Goal: Contribute content: Add original content to the website for others to see

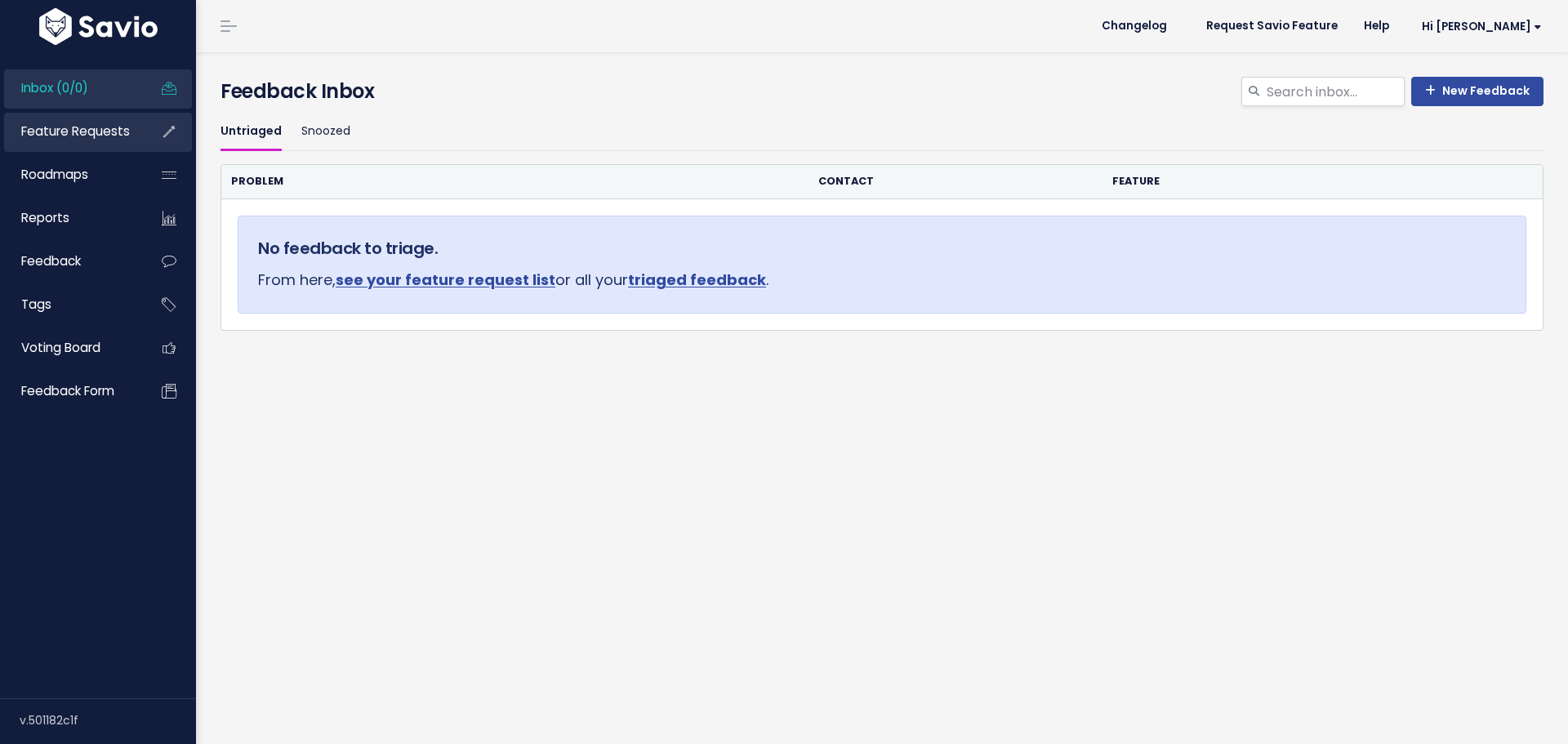
click at [60, 143] on link "Feature Requests" at bounding box center [70, 132] width 132 height 38
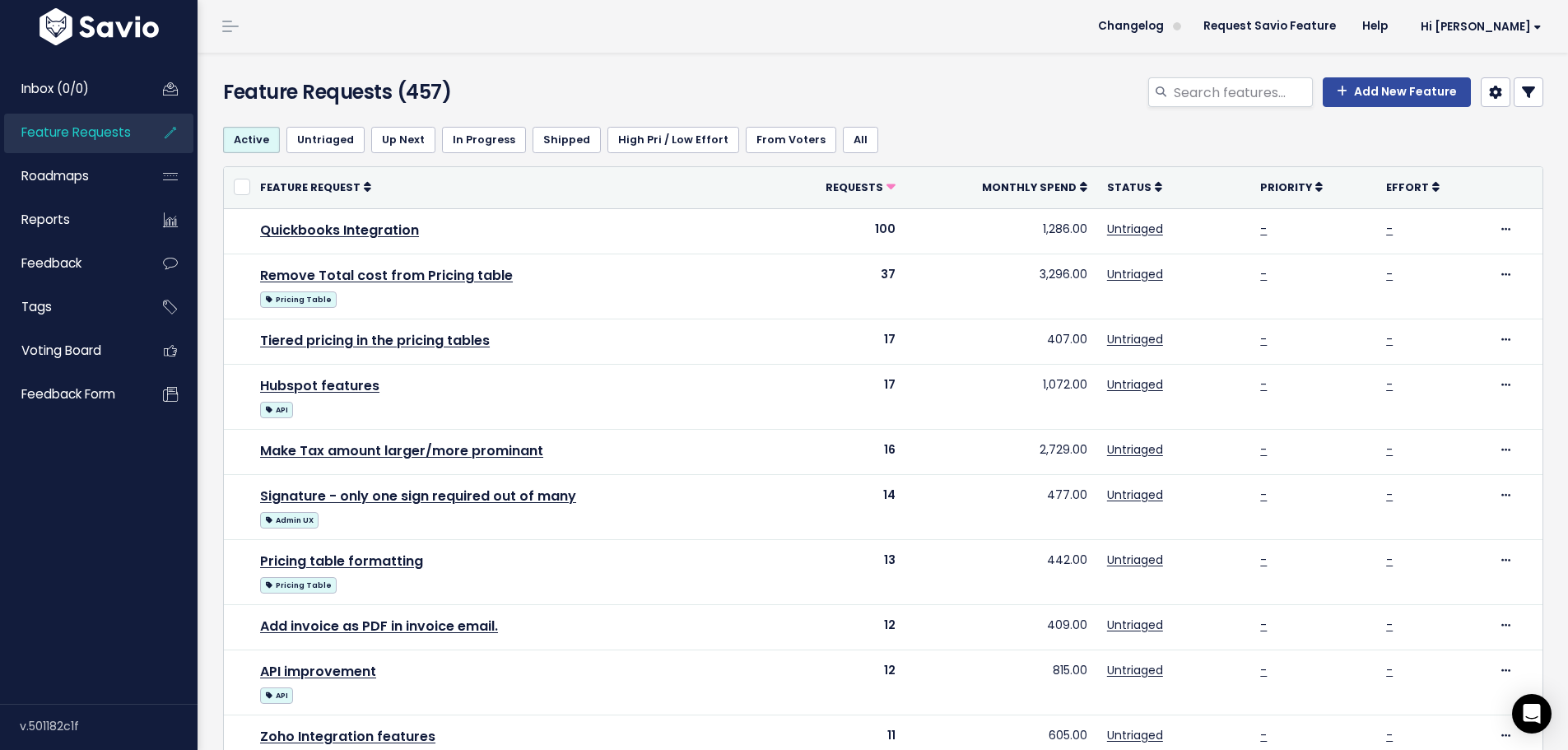
click at [1522, 94] on icon at bounding box center [1528, 92] width 13 height 13
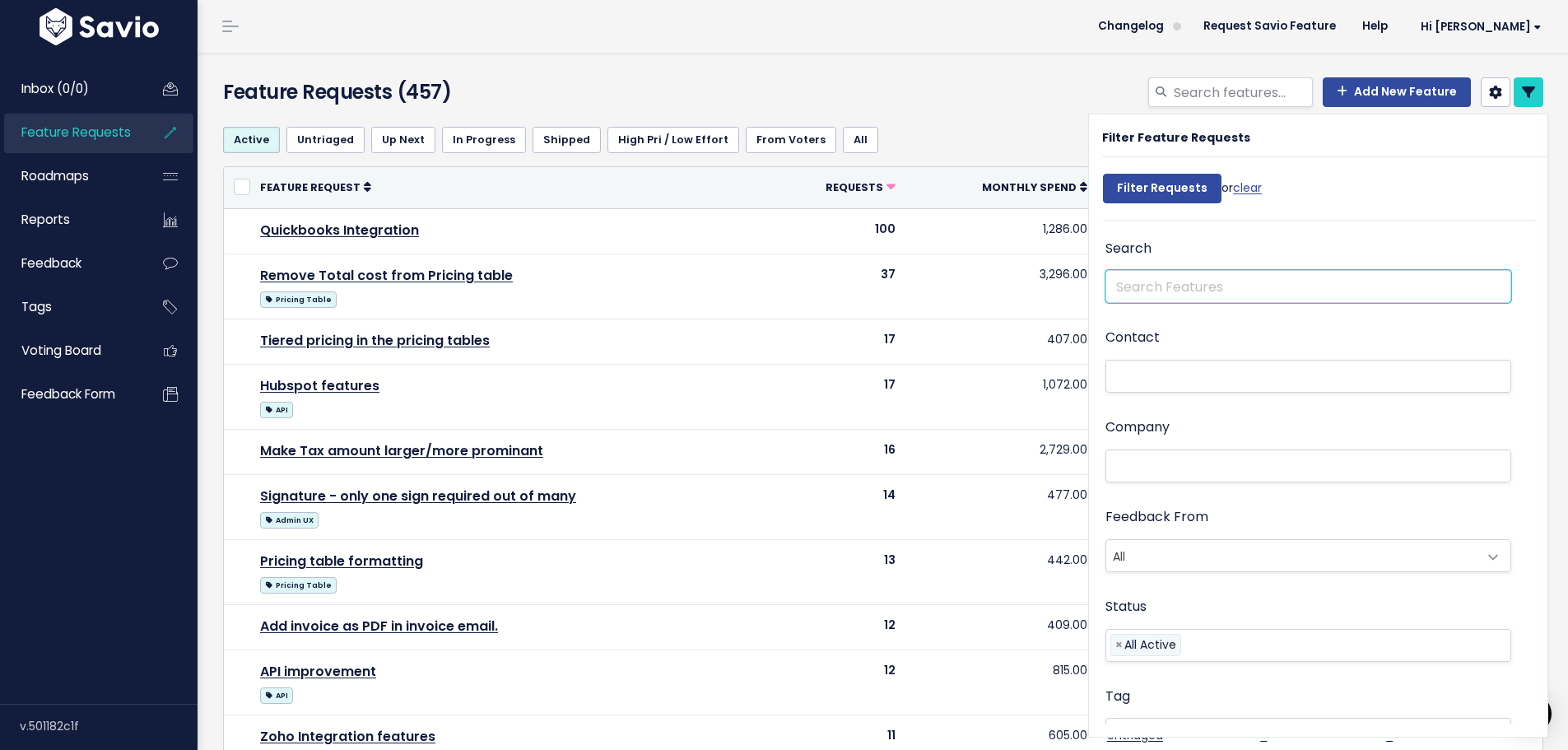
click at [1243, 283] on input "text" at bounding box center [1309, 286] width 406 height 33
type input "conversion."
click at [1103, 174] on input "Filter Requests" at bounding box center [1162, 188] width 118 height 29
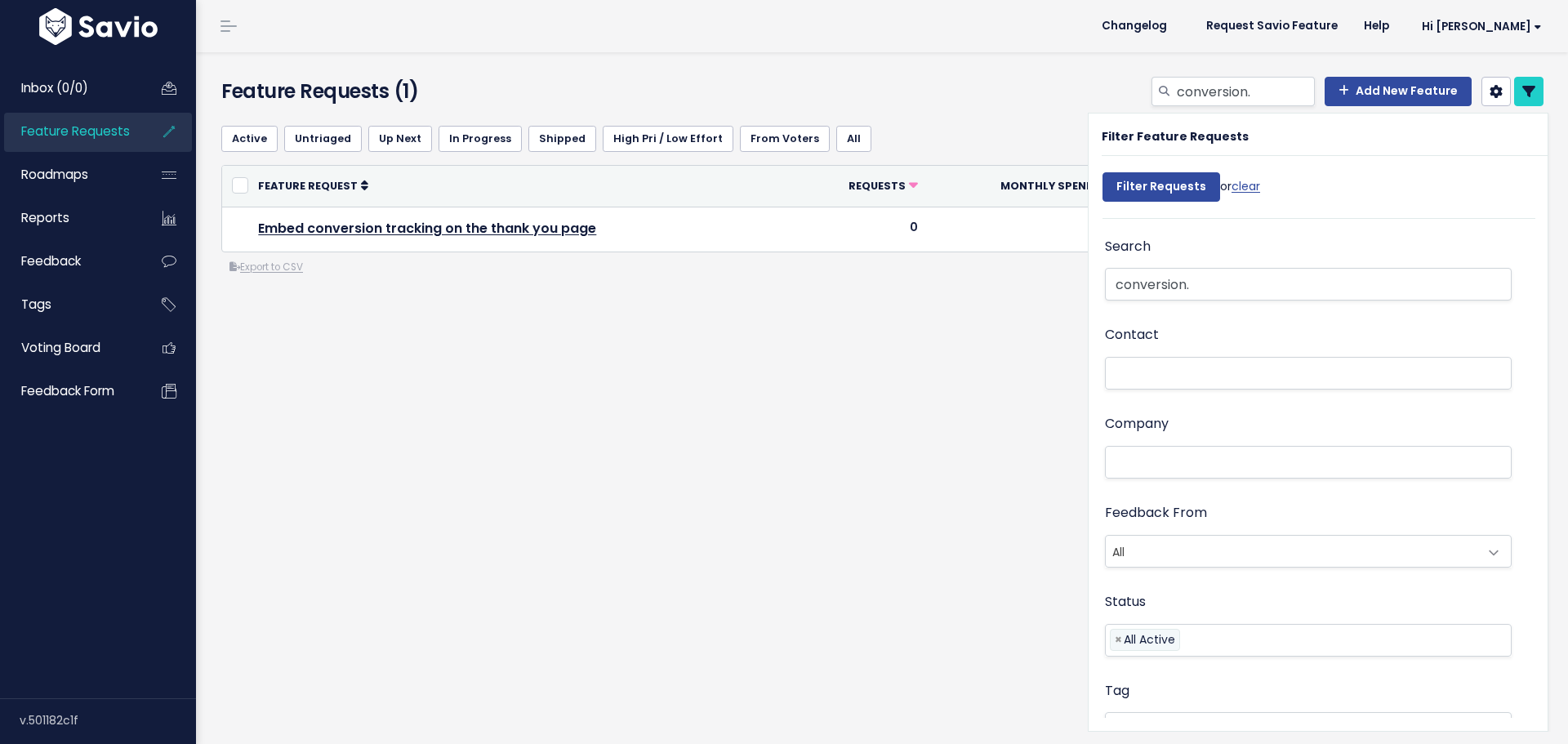
select select
click at [1233, 281] on input "conversion." at bounding box center [1308, 284] width 407 height 33
select select
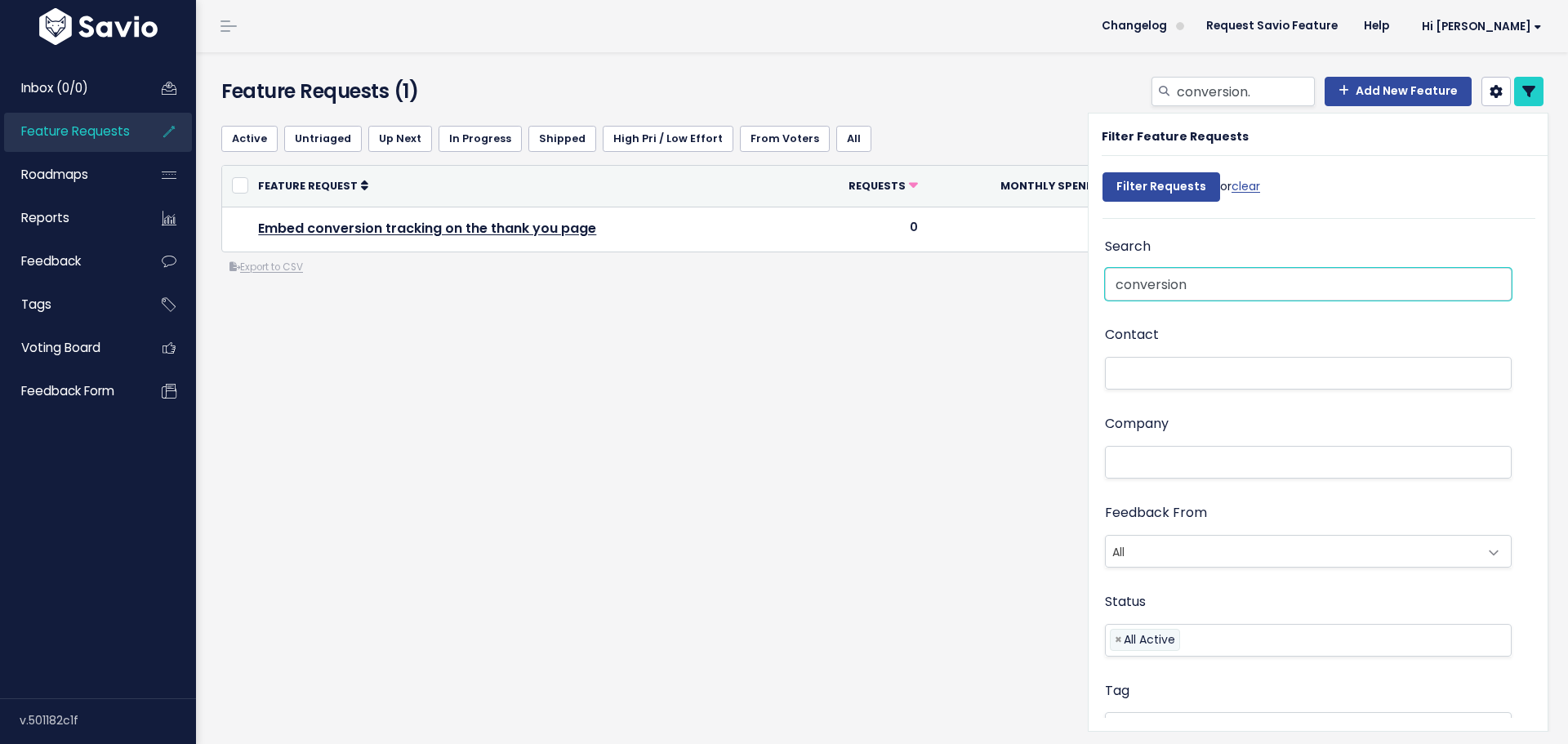
type input "conversion"
click at [1102, 172] on input "Filter Requests" at bounding box center [1161, 186] width 118 height 29
select select
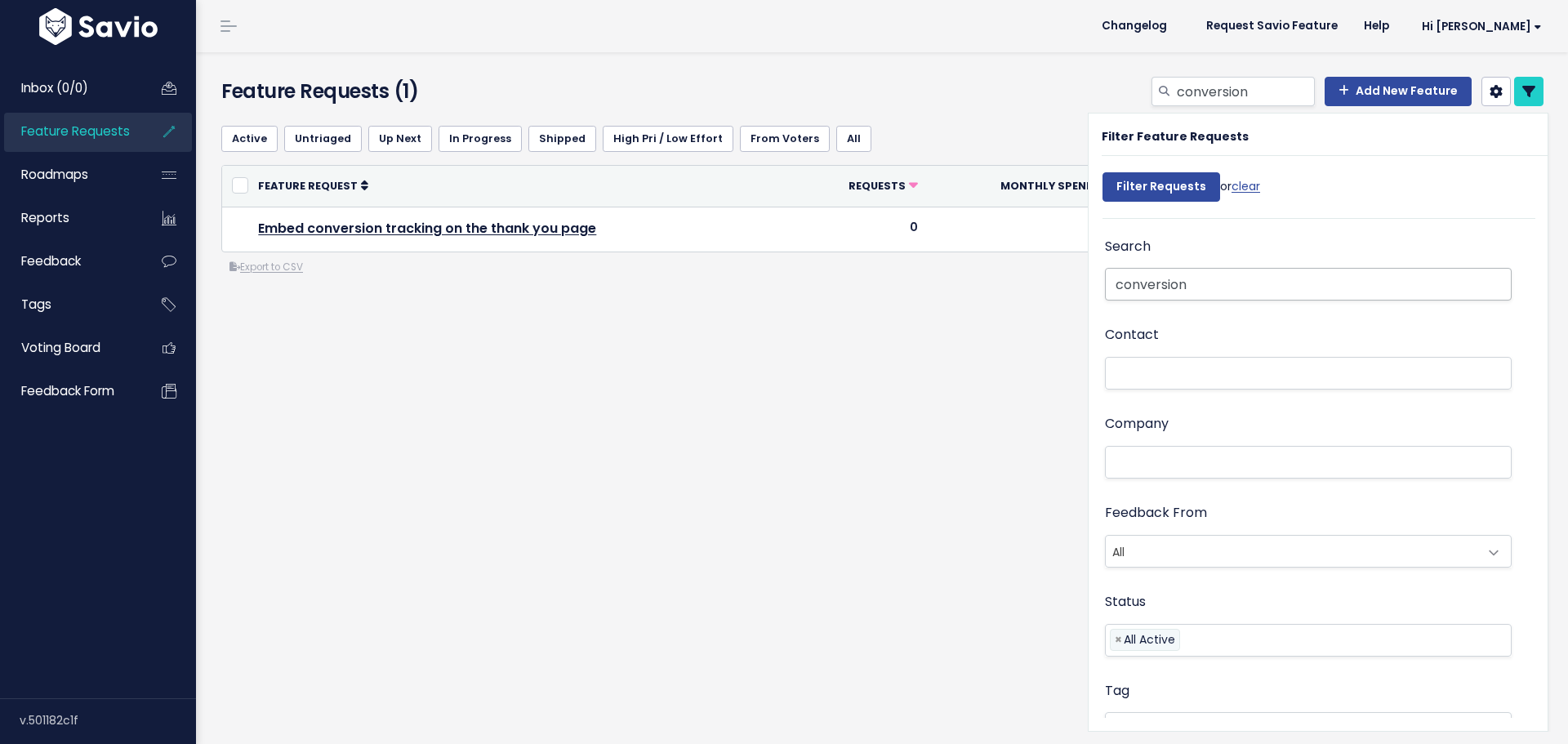
select select
click at [1252, 286] on input "conversion" at bounding box center [1308, 284] width 407 height 33
drag, startPoint x: 1252, startPoint y: 286, endPoint x: 1203, endPoint y: 290, distance: 49.2
click at [1161, 288] on input "conversion" at bounding box center [1308, 284] width 407 height 33
click at [1234, 286] on input "conversion" at bounding box center [1308, 284] width 407 height 33
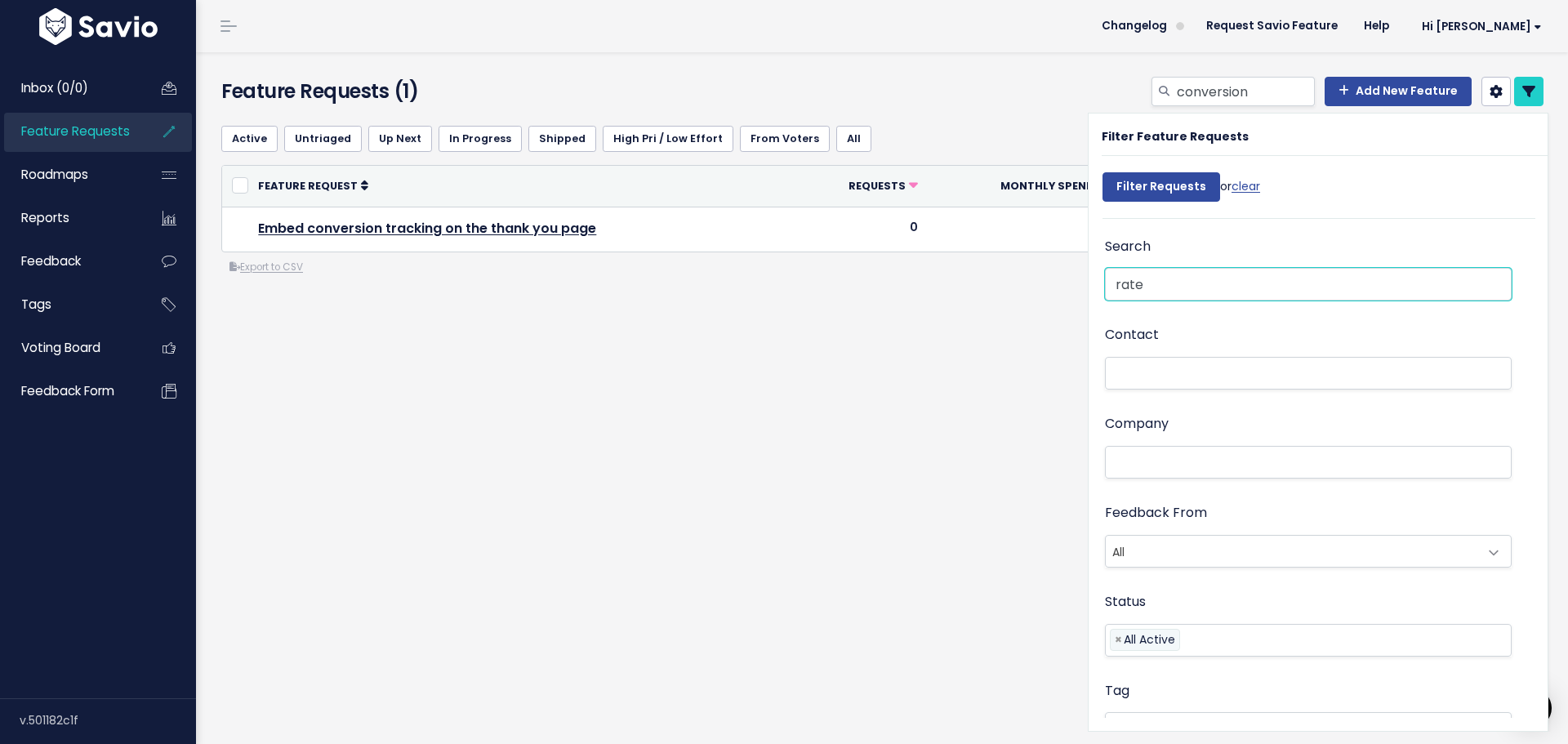
type input "rate"
click at [1102, 172] on input "Filter Requests" at bounding box center [1161, 186] width 118 height 29
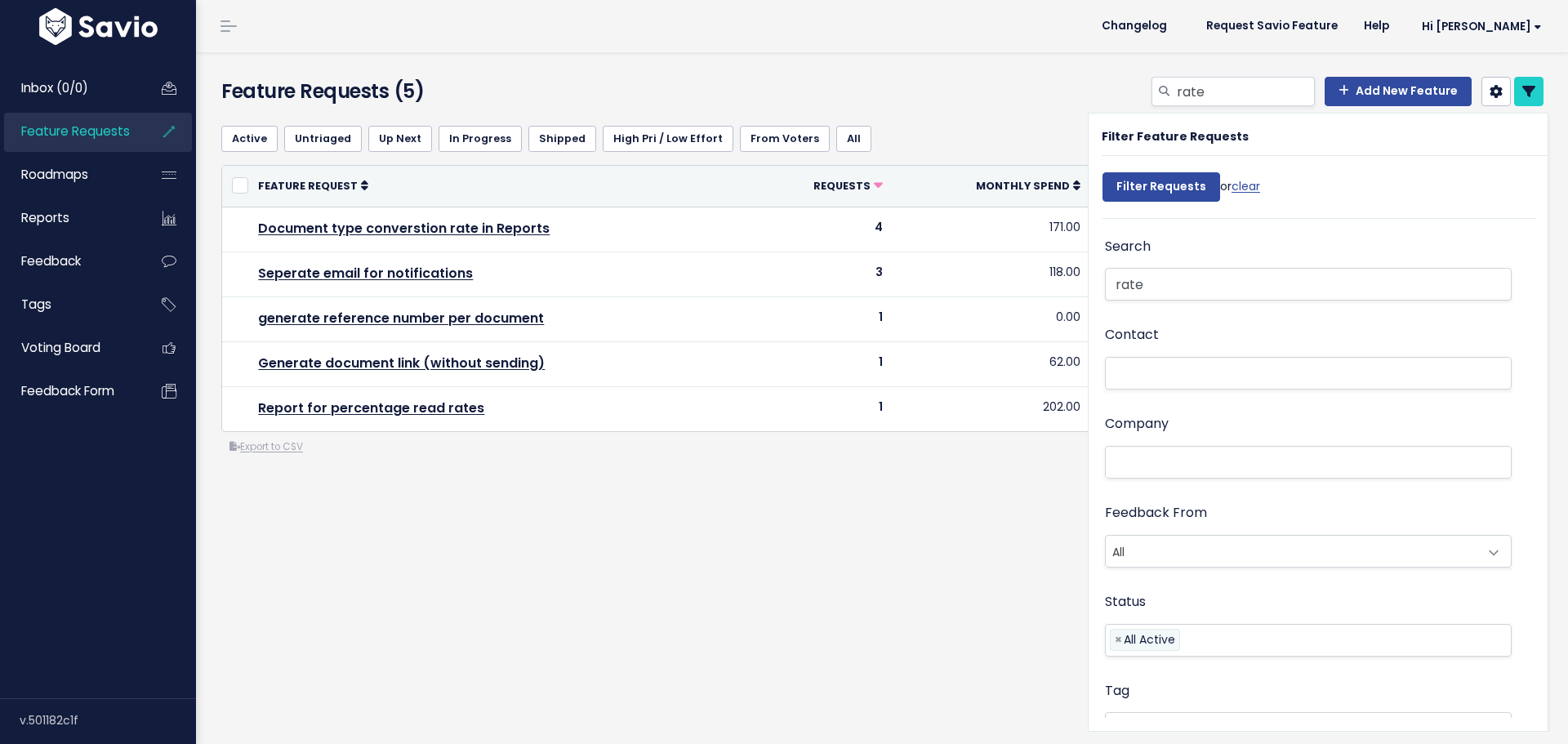
select select
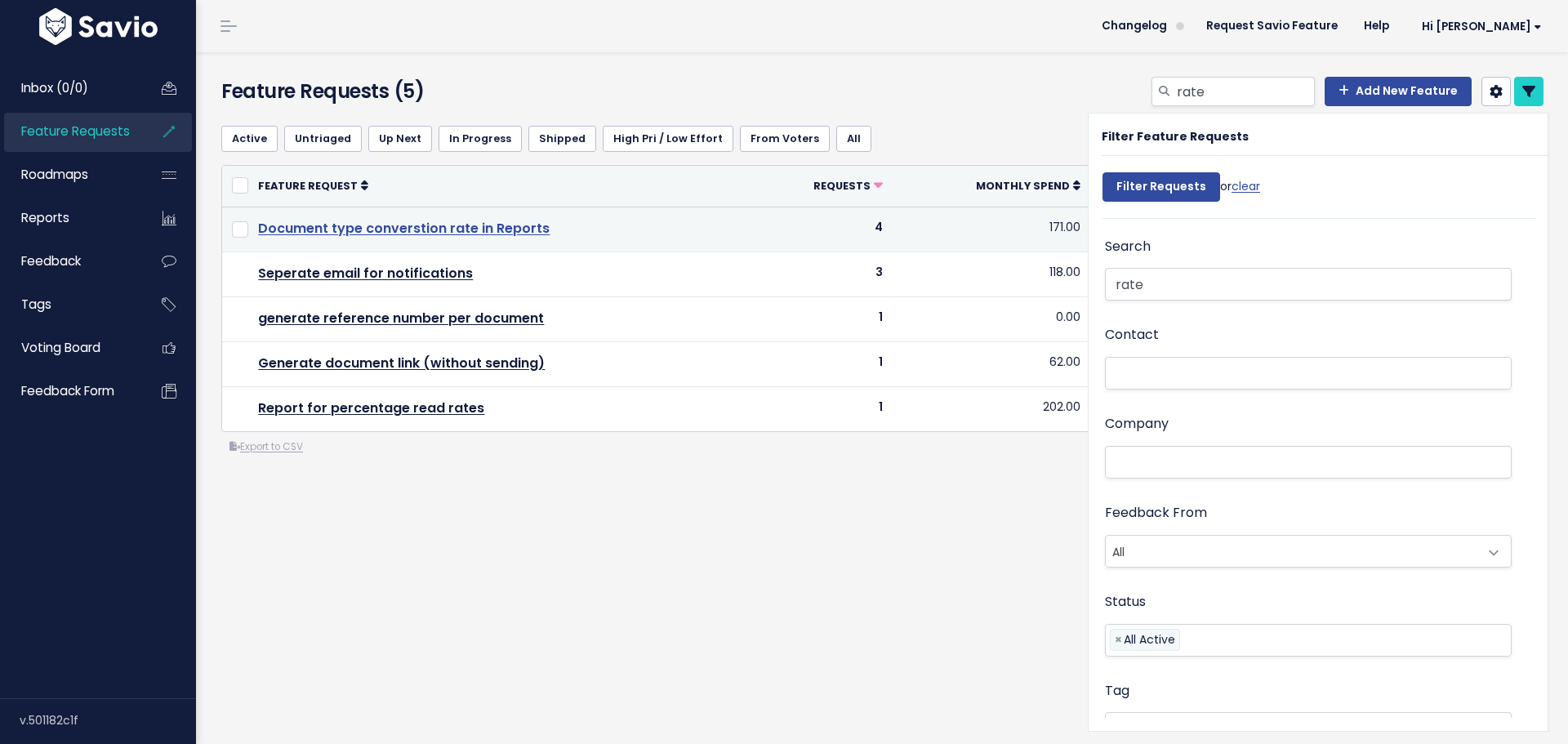
click at [514, 231] on link "Document type converstion rate in Reports" at bounding box center [404, 228] width 292 height 19
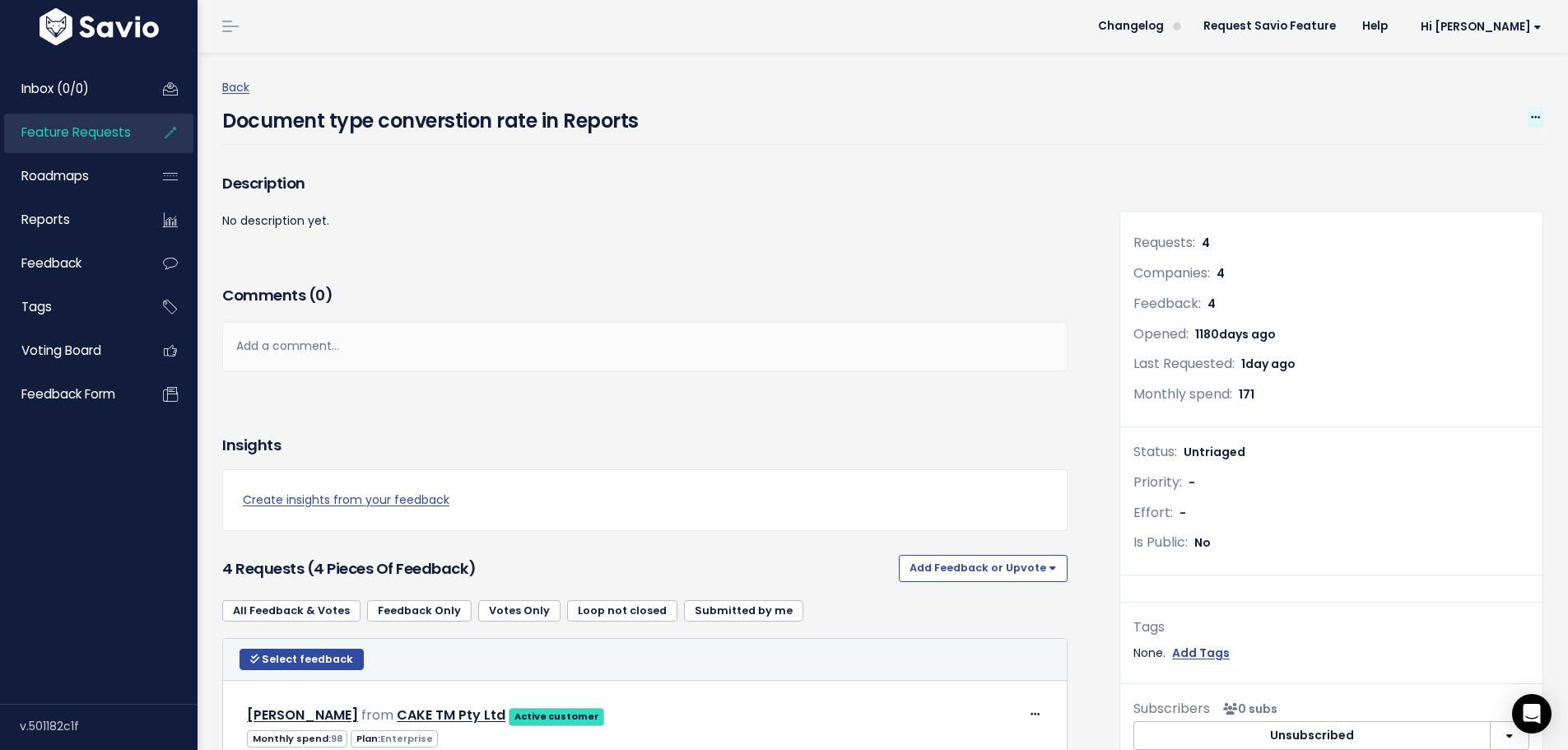
click at [1528, 119] on span at bounding box center [1536, 117] width 16 height 20
click at [1460, 158] on link "Edit" at bounding box center [1478, 162] width 118 height 32
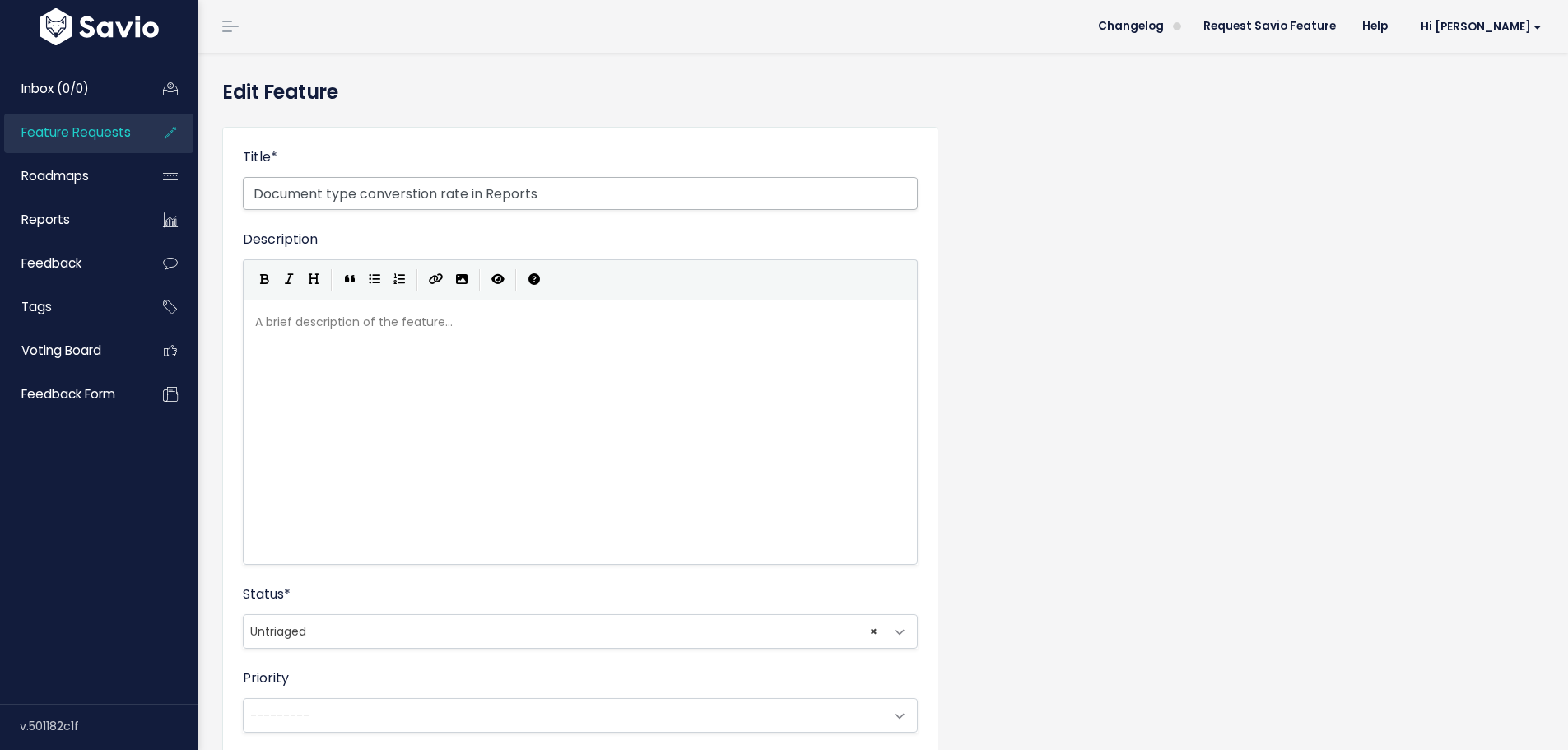
click at [416, 191] on input "Document type converstion rate in Reports" at bounding box center [581, 193] width 675 height 33
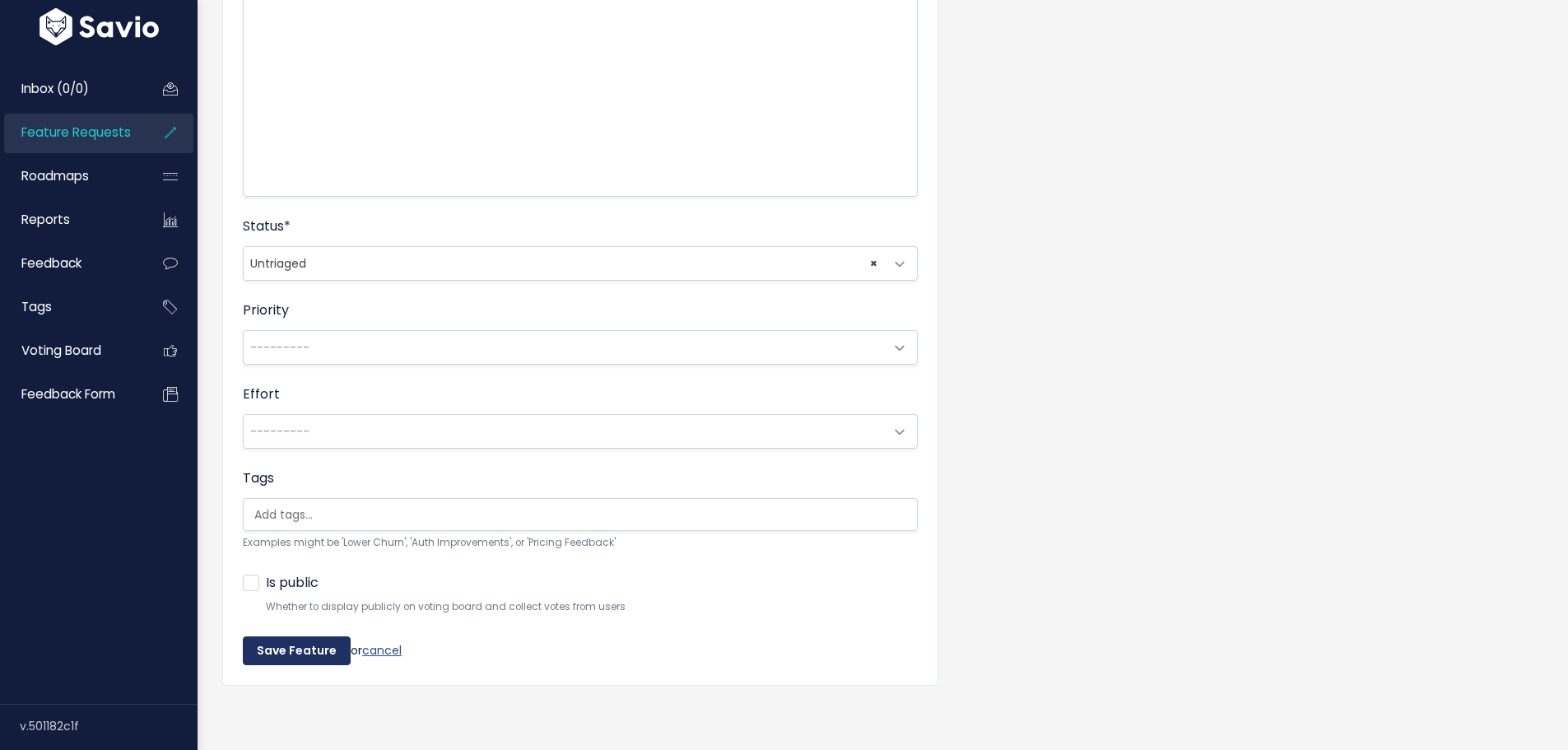
type input "Document type conversion rate in Reports"
click at [342, 649] on input "Save Feature" at bounding box center [297, 650] width 108 height 29
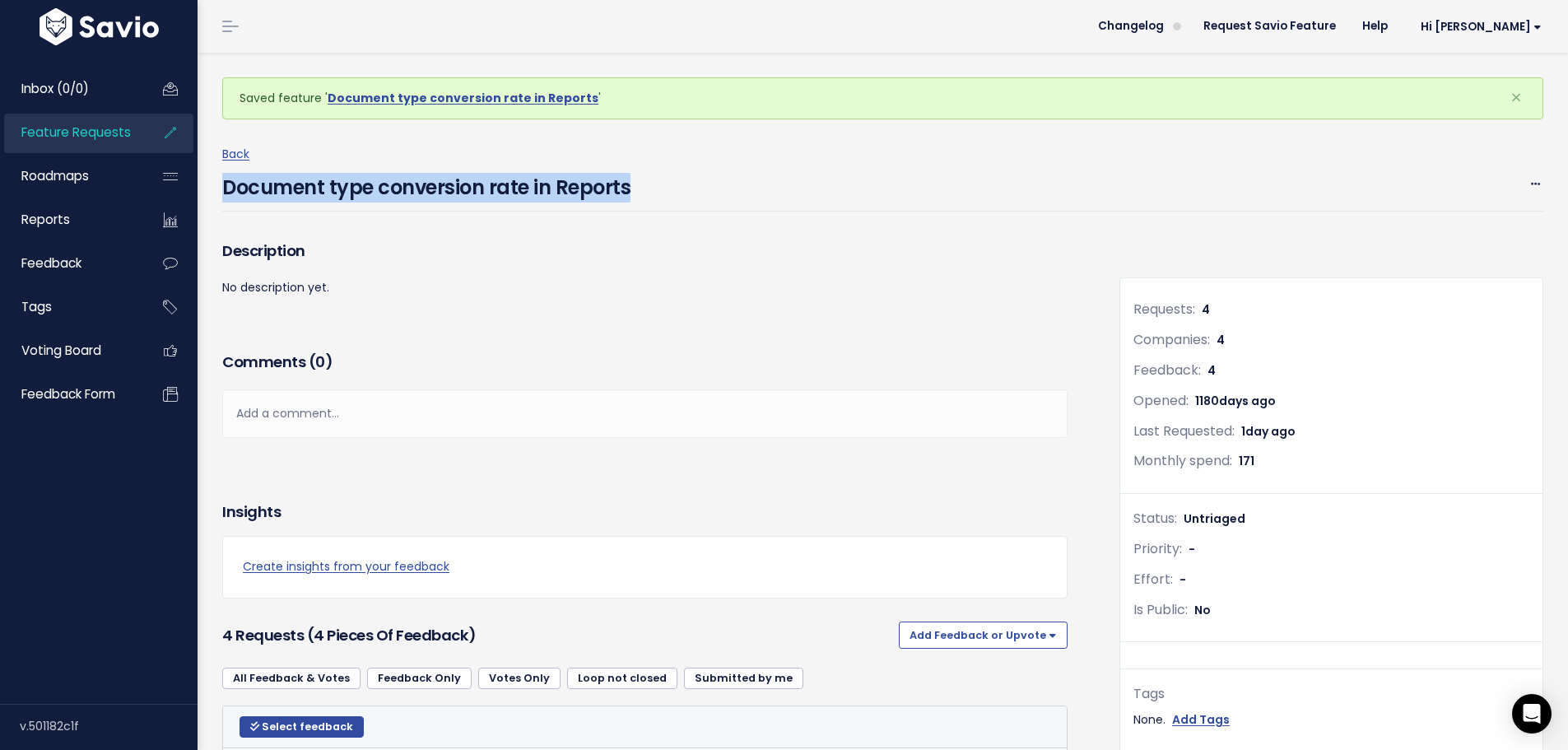
drag, startPoint x: 664, startPoint y: 183, endPoint x: 228, endPoint y: 186, distance: 436.0
click at [228, 186] on div "Document type conversion rate in Reports Edit Merge [GEOGRAPHIC_DATA]" at bounding box center [882, 188] width 1321 height 47
copy h4 "Document type conversion rate in Reports"
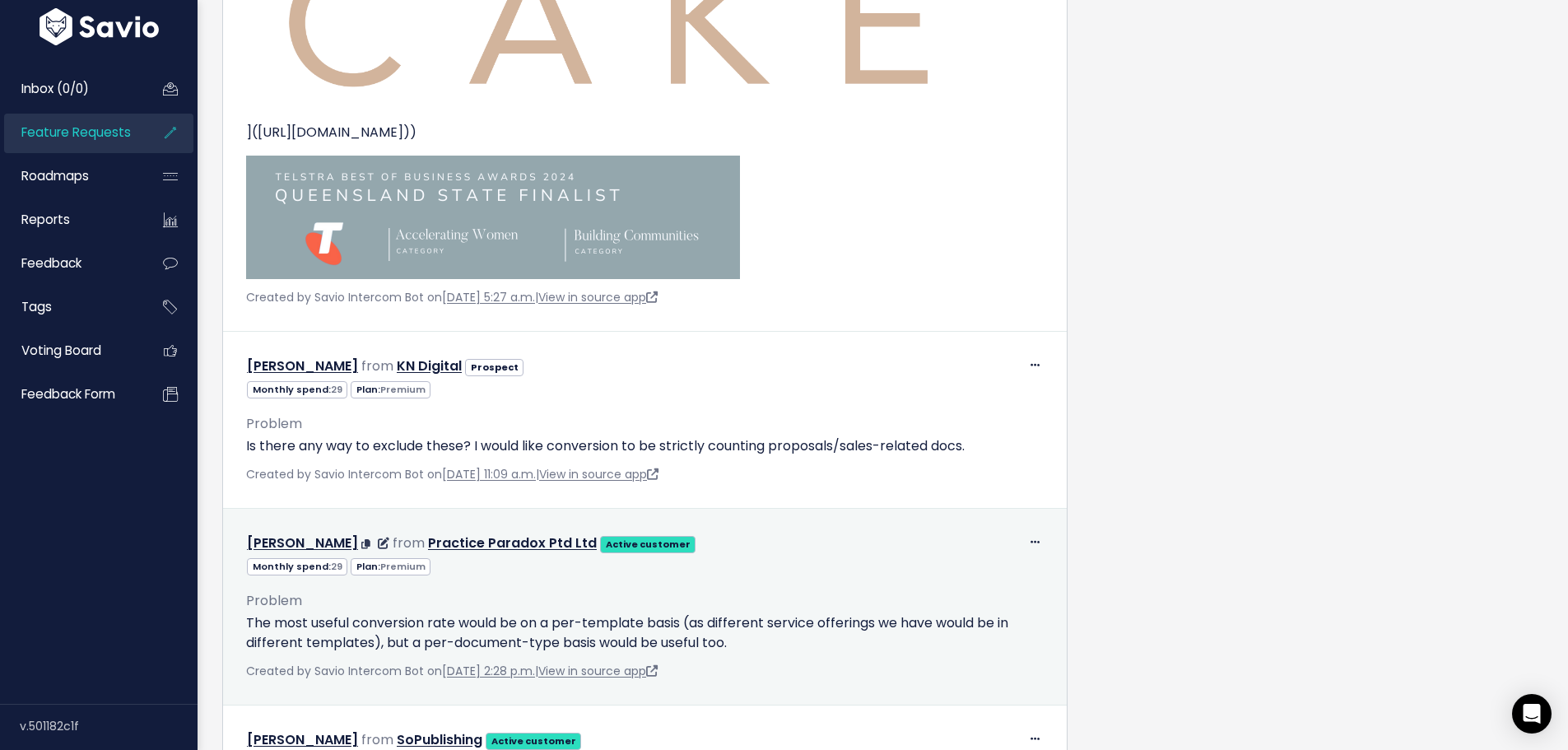
scroll to position [3106, 0]
